Goal: Contribute content: Share content

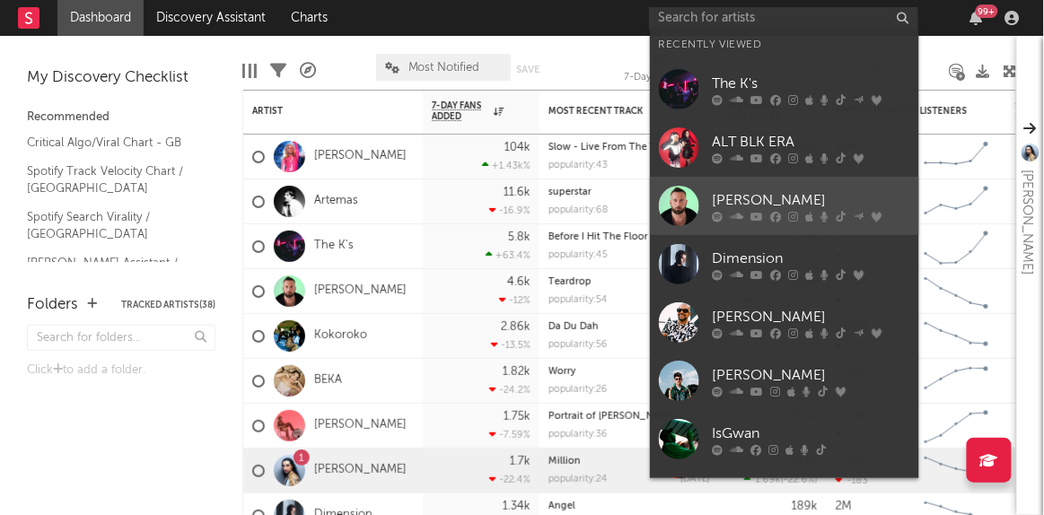
click at [752, 184] on link "[PERSON_NAME]" at bounding box center [784, 206] width 269 height 58
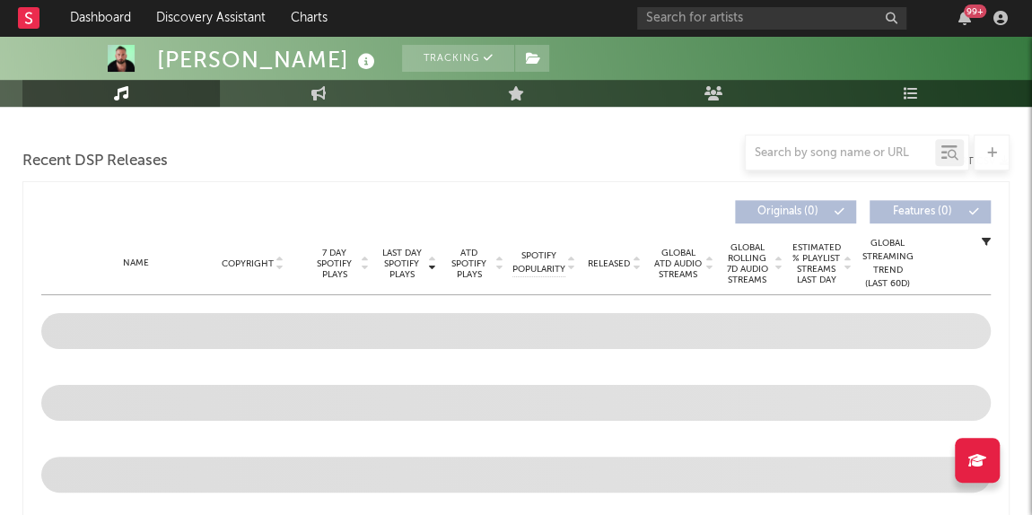
select select "6m"
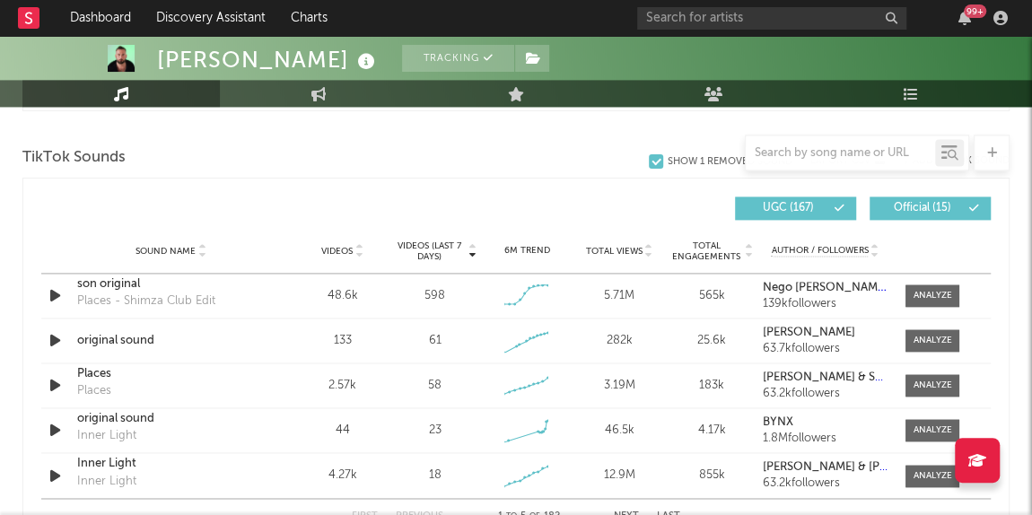
scroll to position [1158, 0]
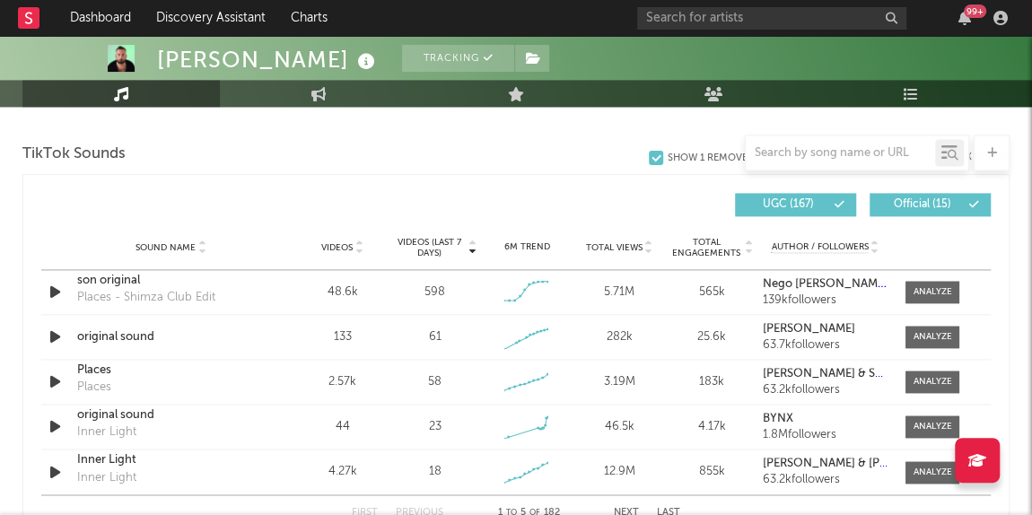
click at [849, 143] on div at bounding box center [840, 153] width 189 height 22
click at [823, 156] on input "text" at bounding box center [840, 153] width 189 height 14
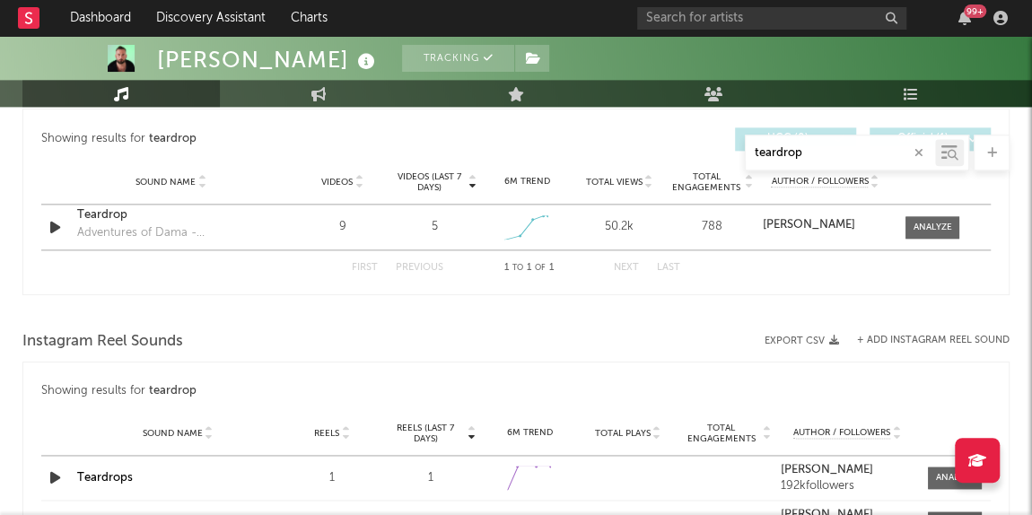
scroll to position [1017, 0]
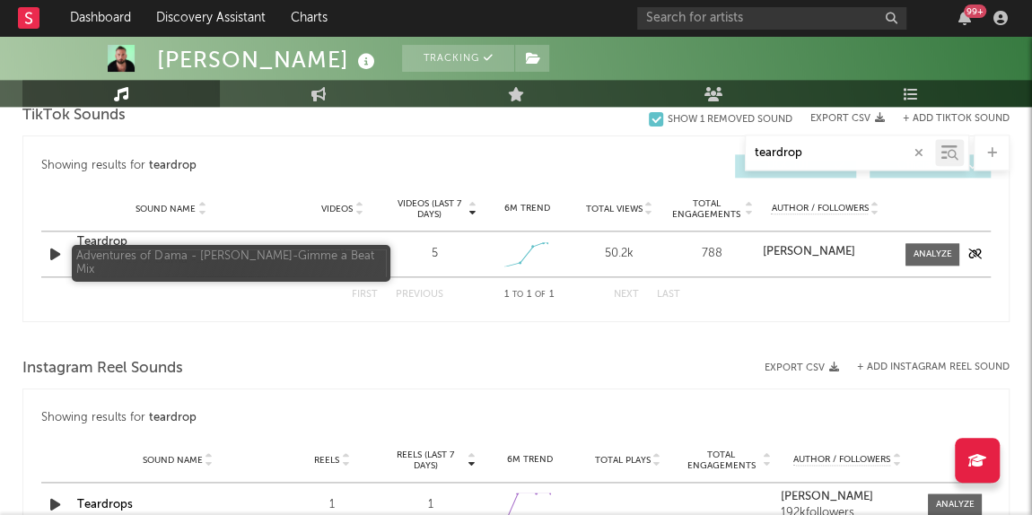
click at [150, 259] on div "Adventures of Dama - [PERSON_NAME]-Gimme a Beat Mix" at bounding box center [171, 260] width 188 height 18
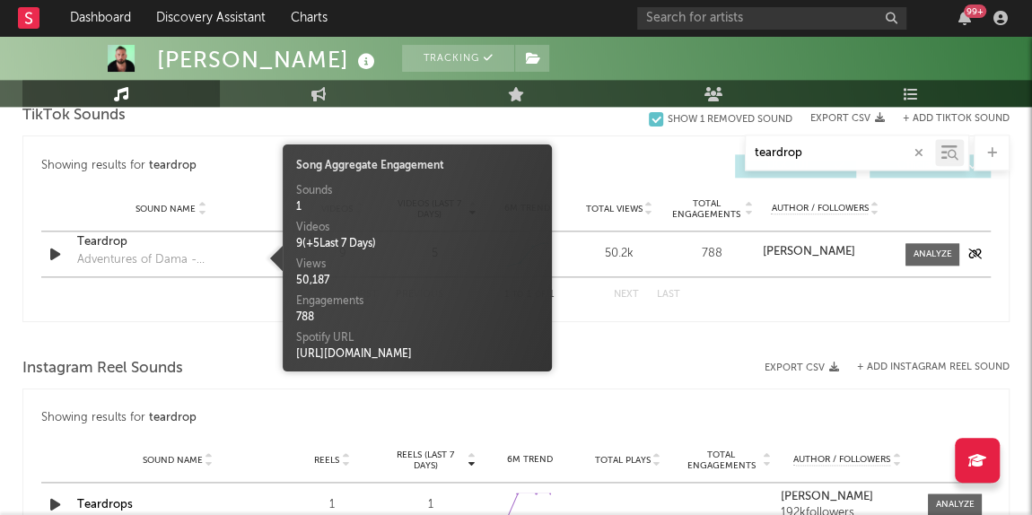
type input "teardrop"
click at [107, 233] on div "Teardrop" at bounding box center [171, 242] width 188 height 18
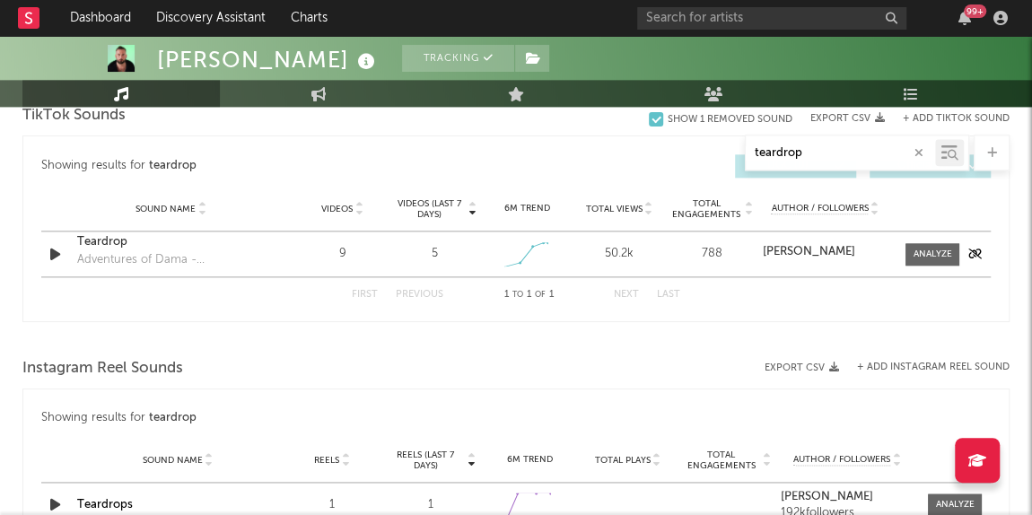
click at [121, 241] on div "Teardrop" at bounding box center [171, 242] width 188 height 18
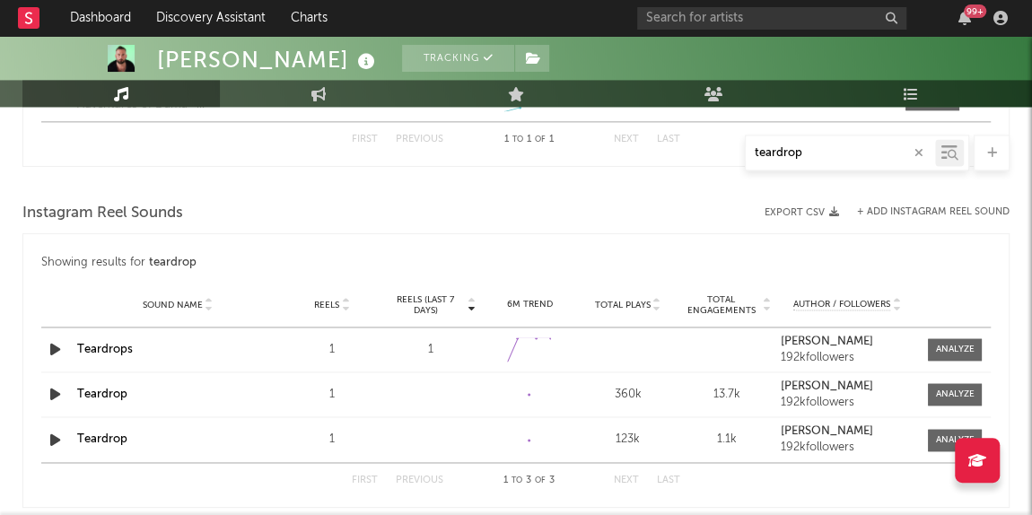
scroll to position [1171, 0]
click at [628, 245] on div "Showing results for teardrop Reels (last 7 days) Sound Name Reels Reels (last 7…" at bounding box center [516, 264] width 950 height 39
click at [903, 209] on button "+ Add Instagram Reel Sound" at bounding box center [933, 214] width 153 height 10
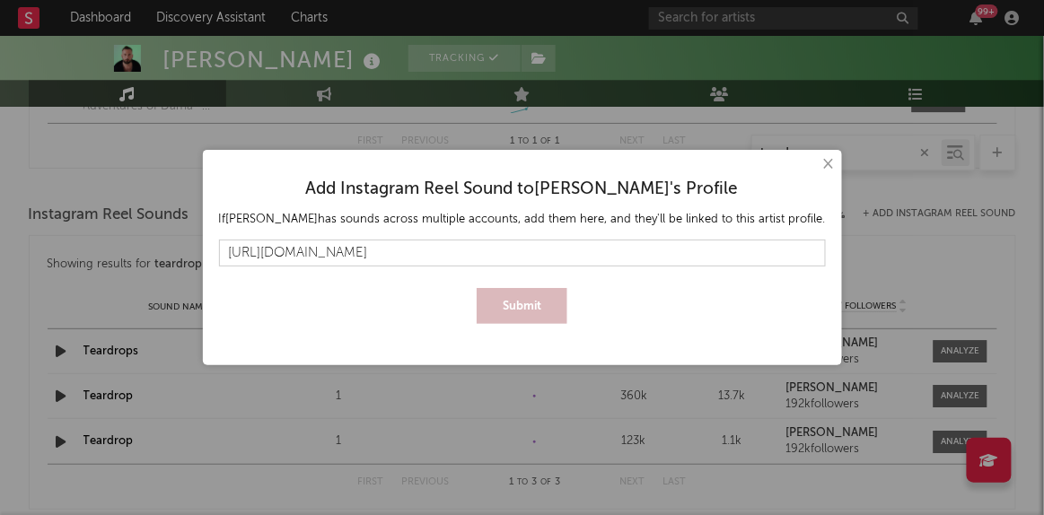
type input "[URL][DOMAIN_NAME]"
click at [636, 233] on div at bounding box center [522, 234] width 607 height 11
click at [522, 310] on button "Submit" at bounding box center [522, 306] width 91 height 36
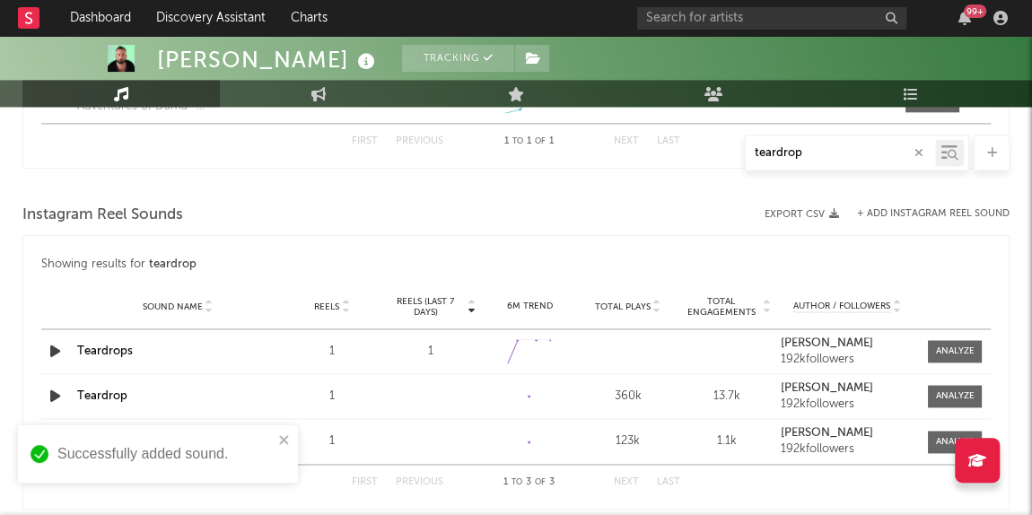
click at [434, 401] on div "× Add Instagram Reel Sound to [PERSON_NAME] 's Profile If [PERSON_NAME] has sou…" at bounding box center [516, 257] width 1032 height 515
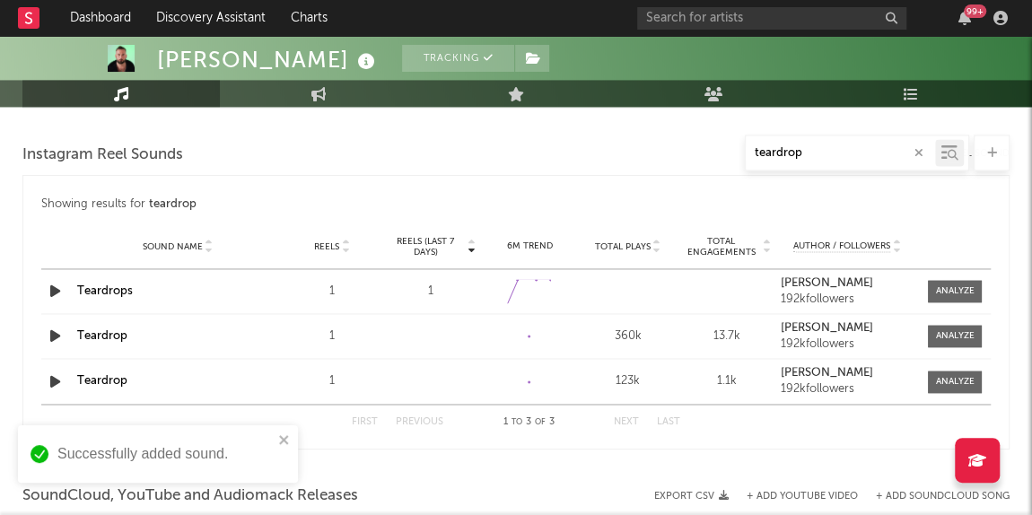
scroll to position [1232, 0]
